Goal: Obtain resource: Download file/media

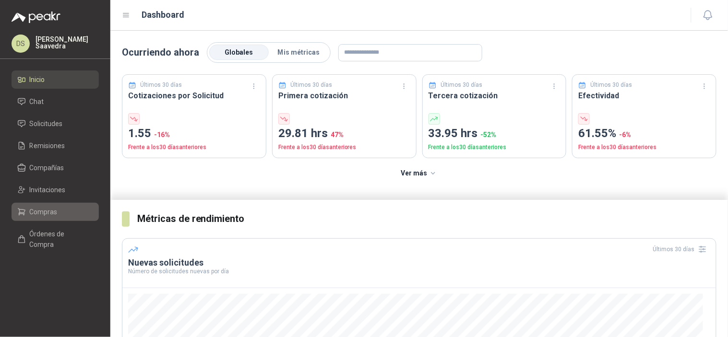
click at [62, 219] on link "Compras" at bounding box center [55, 212] width 87 height 18
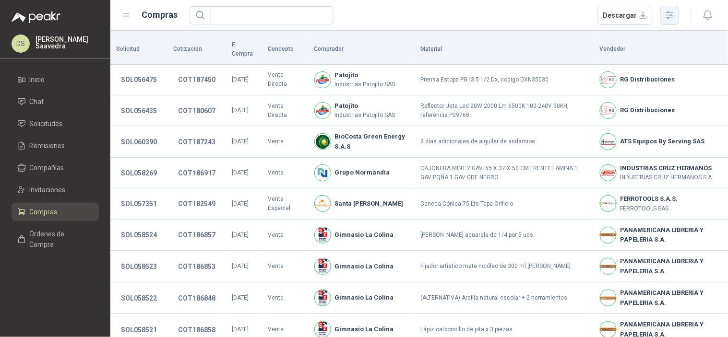
drag, startPoint x: 659, startPoint y: 20, endPoint x: 664, endPoint y: 18, distance: 5.4
click at [660, 19] on div "Descargar" at bounding box center [639, 15] width 82 height 19
click at [668, 16] on icon "button" at bounding box center [669, 15] width 11 height 11
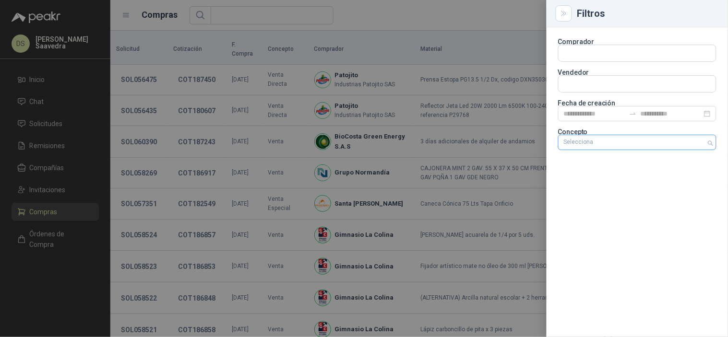
click at [697, 139] on div at bounding box center [632, 142] width 145 height 7
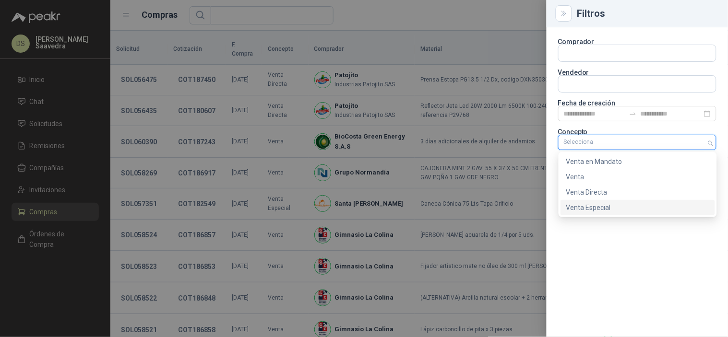
click at [616, 205] on div "Venta Especial" at bounding box center [637, 208] width 143 height 11
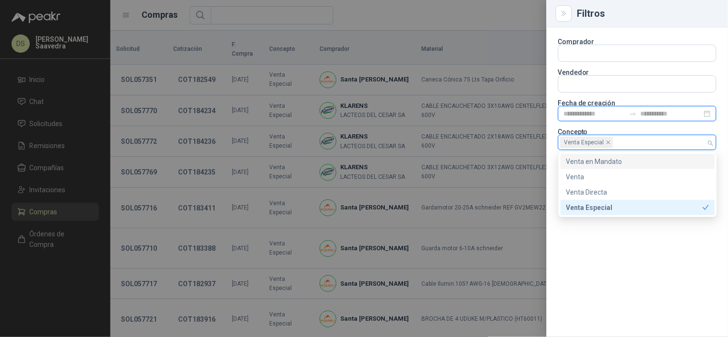
click at [605, 116] on input at bounding box center [594, 113] width 61 height 11
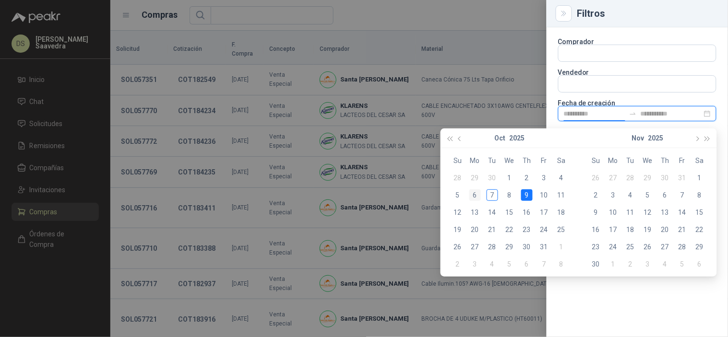
type input "**********"
click at [473, 195] on div "6" at bounding box center [476, 196] width 12 height 12
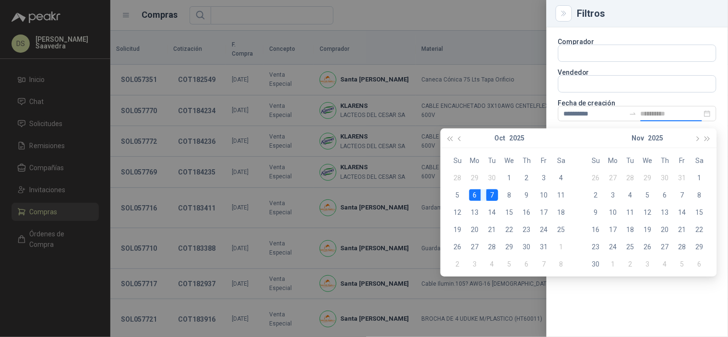
click at [488, 193] on div "7" at bounding box center [493, 196] width 12 height 12
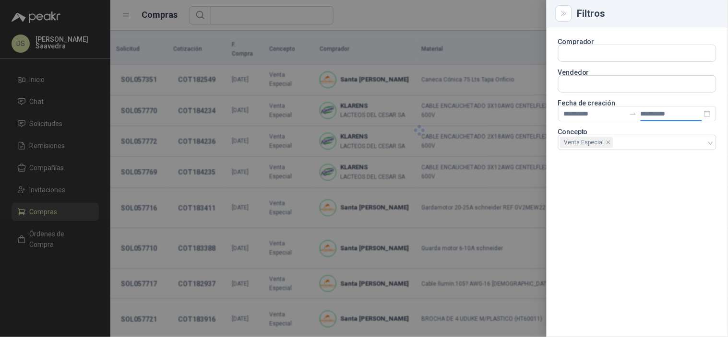
type input "**********"
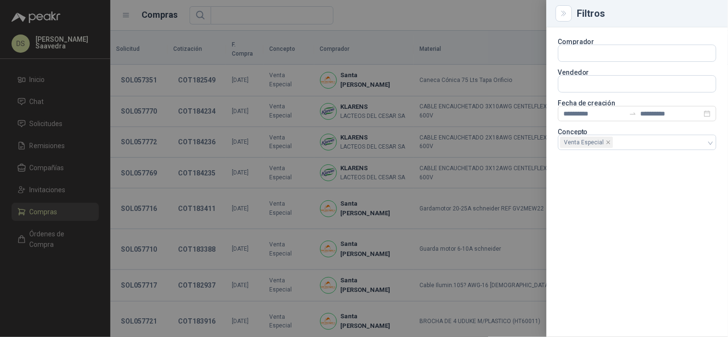
click at [491, 28] on div at bounding box center [364, 168] width 728 height 337
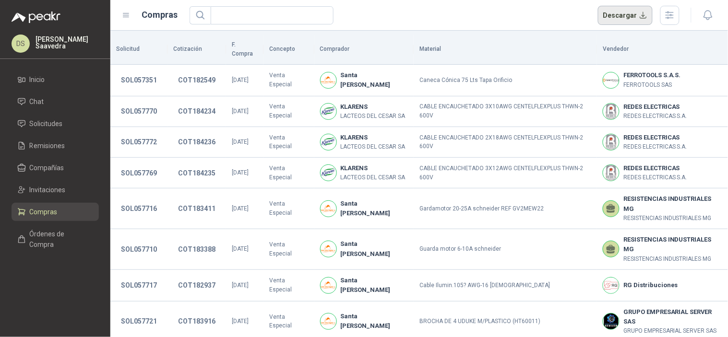
click at [625, 17] on button "Descargar" at bounding box center [625, 15] width 55 height 19
